Goal: Navigation & Orientation: Find specific page/section

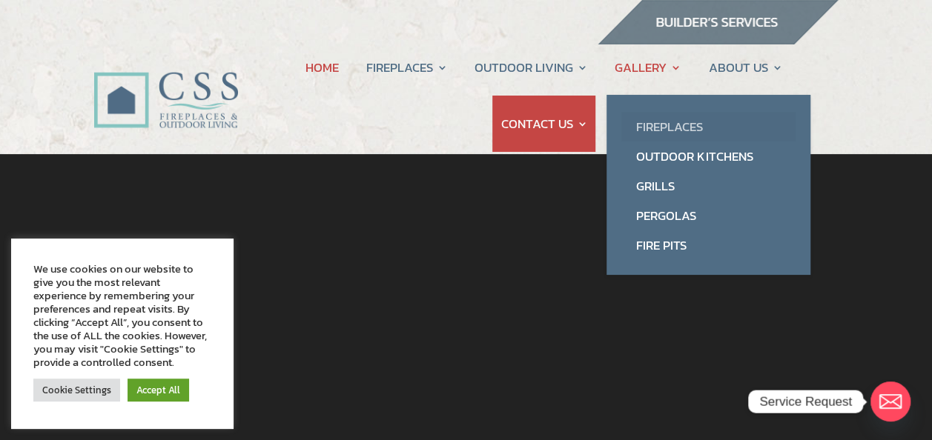
click at [675, 122] on link "Fireplaces" at bounding box center [708, 127] width 174 height 30
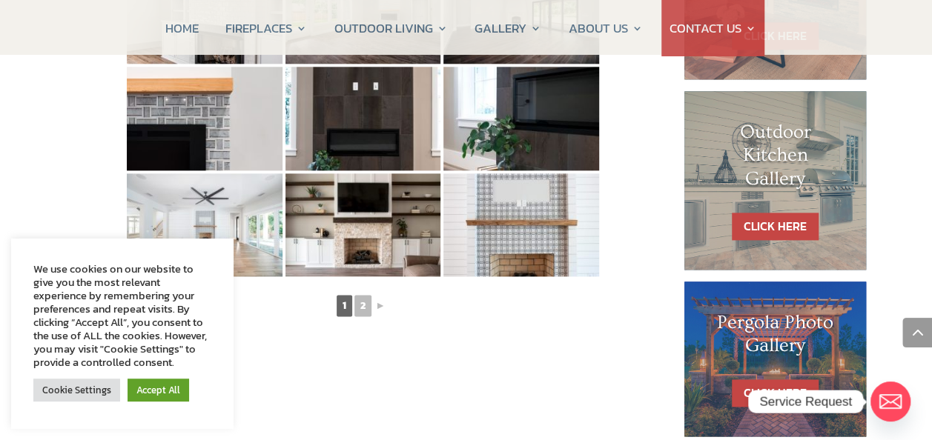
scroll to position [890, 0]
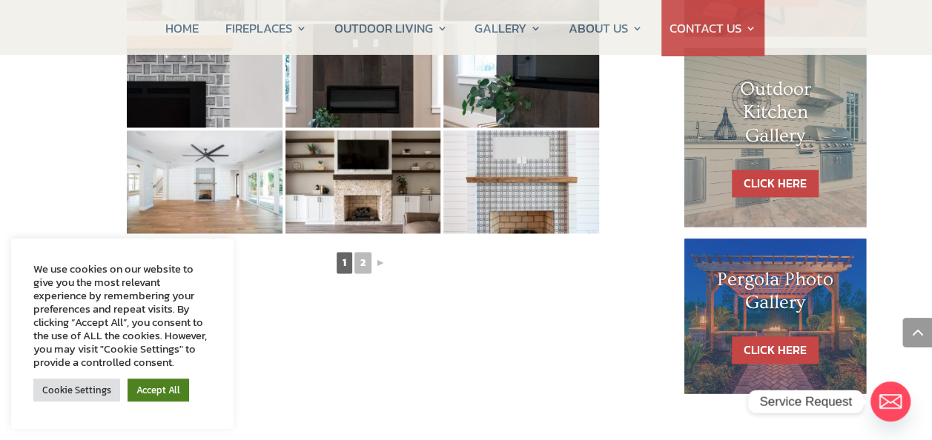
click at [151, 395] on link "Accept All" at bounding box center [159, 390] width 62 height 23
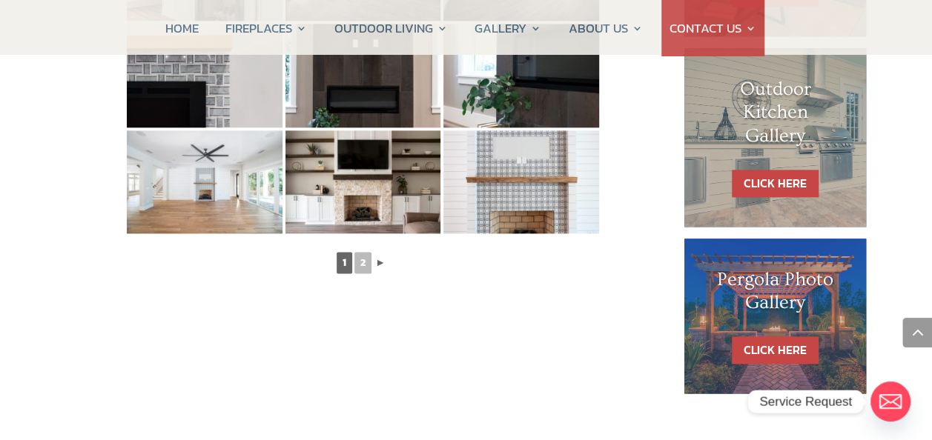
click at [379, 264] on link "►" at bounding box center [380, 263] width 13 height 19
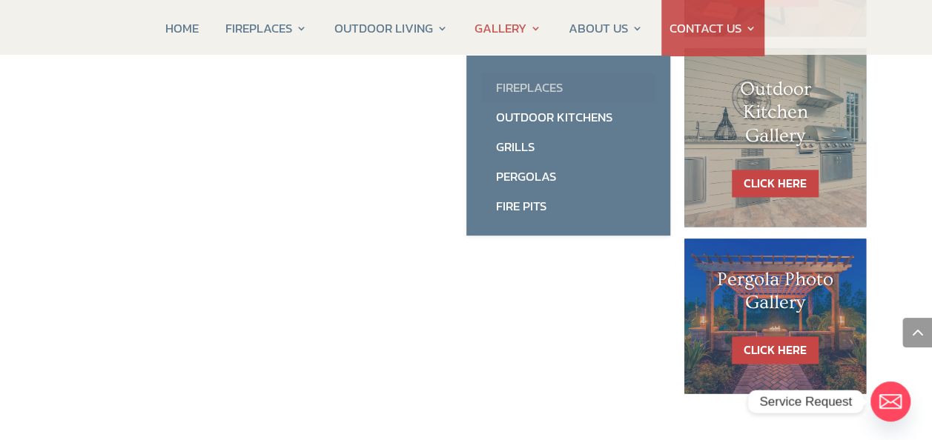
click at [515, 87] on link "Fireplaces" at bounding box center [568, 88] width 174 height 30
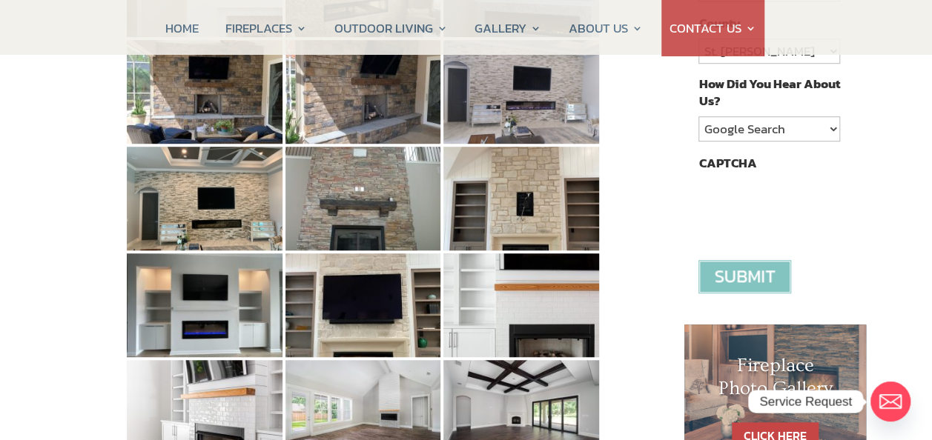
scroll to position [519, 0]
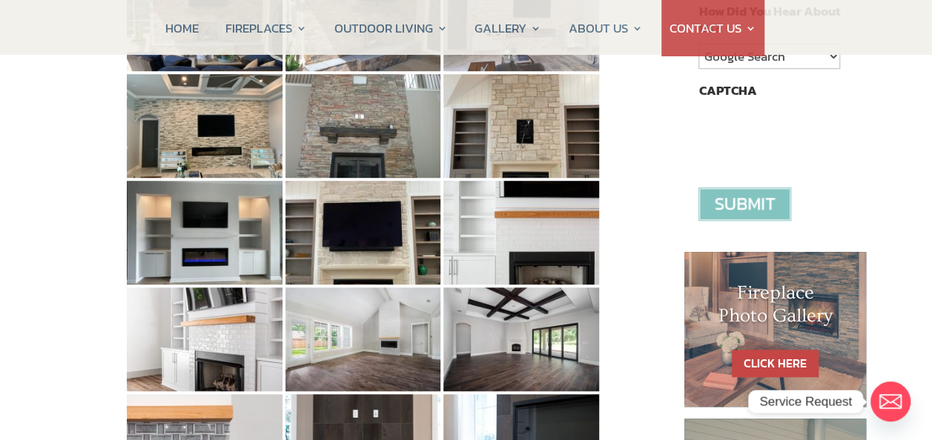
click at [721, 202] on input "image" at bounding box center [744, 204] width 93 height 33
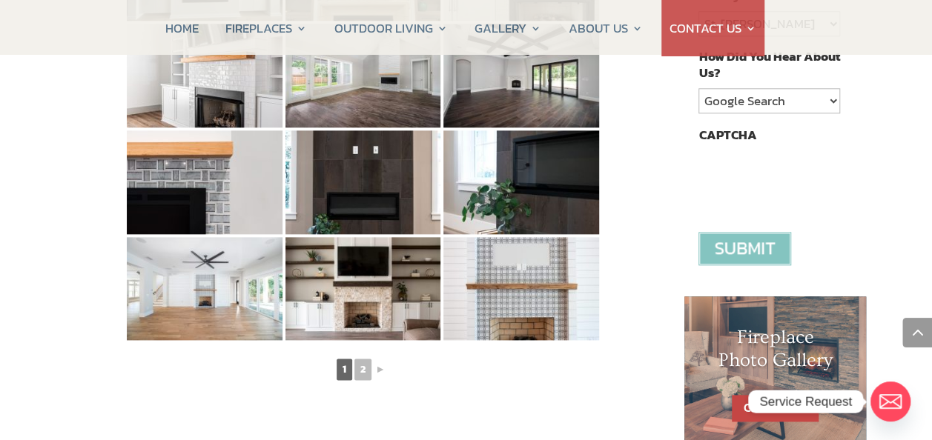
scroll to position [931, 0]
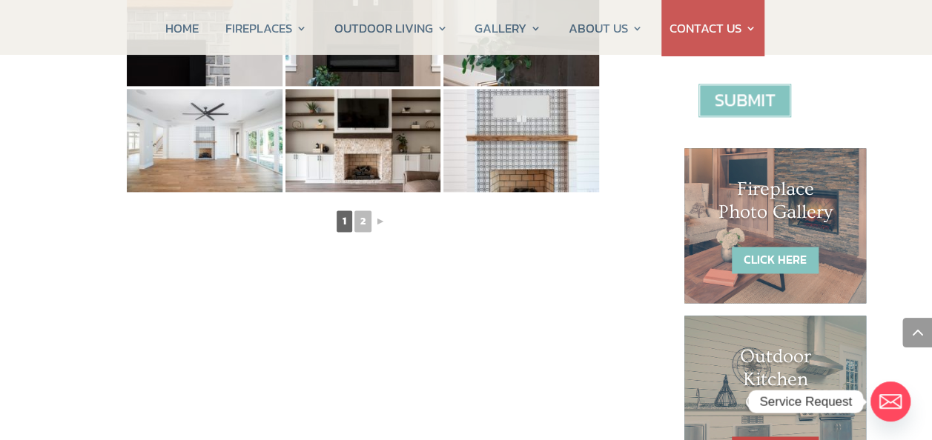
click at [767, 249] on link "CLICK HERE" at bounding box center [775, 260] width 87 height 27
